Goal: Information Seeking & Learning: Compare options

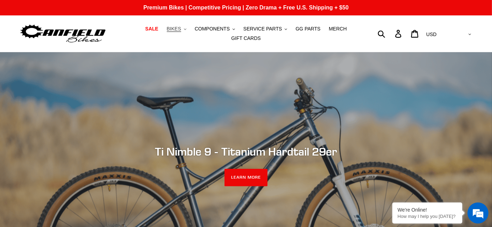
click at [184, 30] on icon ".cls-1{fill:#231f20}" at bounding box center [185, 29] width 2 height 2
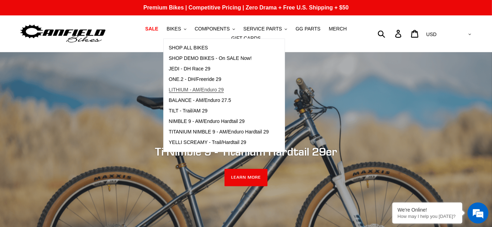
click at [186, 92] on span "LITHIUM - AM/Enduro 29" at bounding box center [196, 90] width 55 height 6
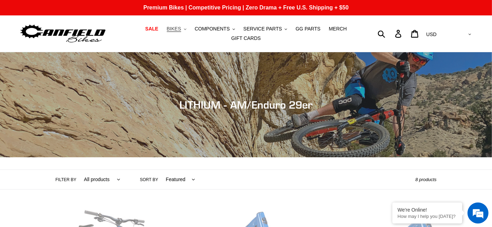
click at [167, 32] on span "BIKES" at bounding box center [174, 29] width 14 height 6
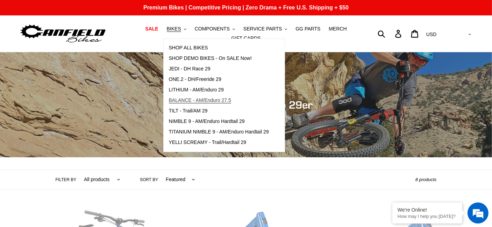
click at [177, 102] on span "BALANCE - AM/Enduro 27.5" at bounding box center [200, 100] width 62 height 6
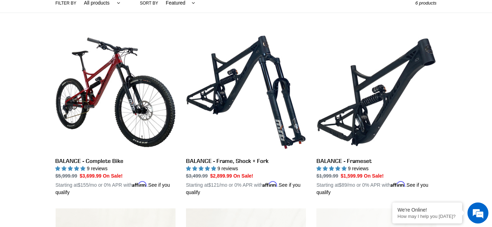
scroll to position [175, 0]
